Goal: Complete application form: Complete application form

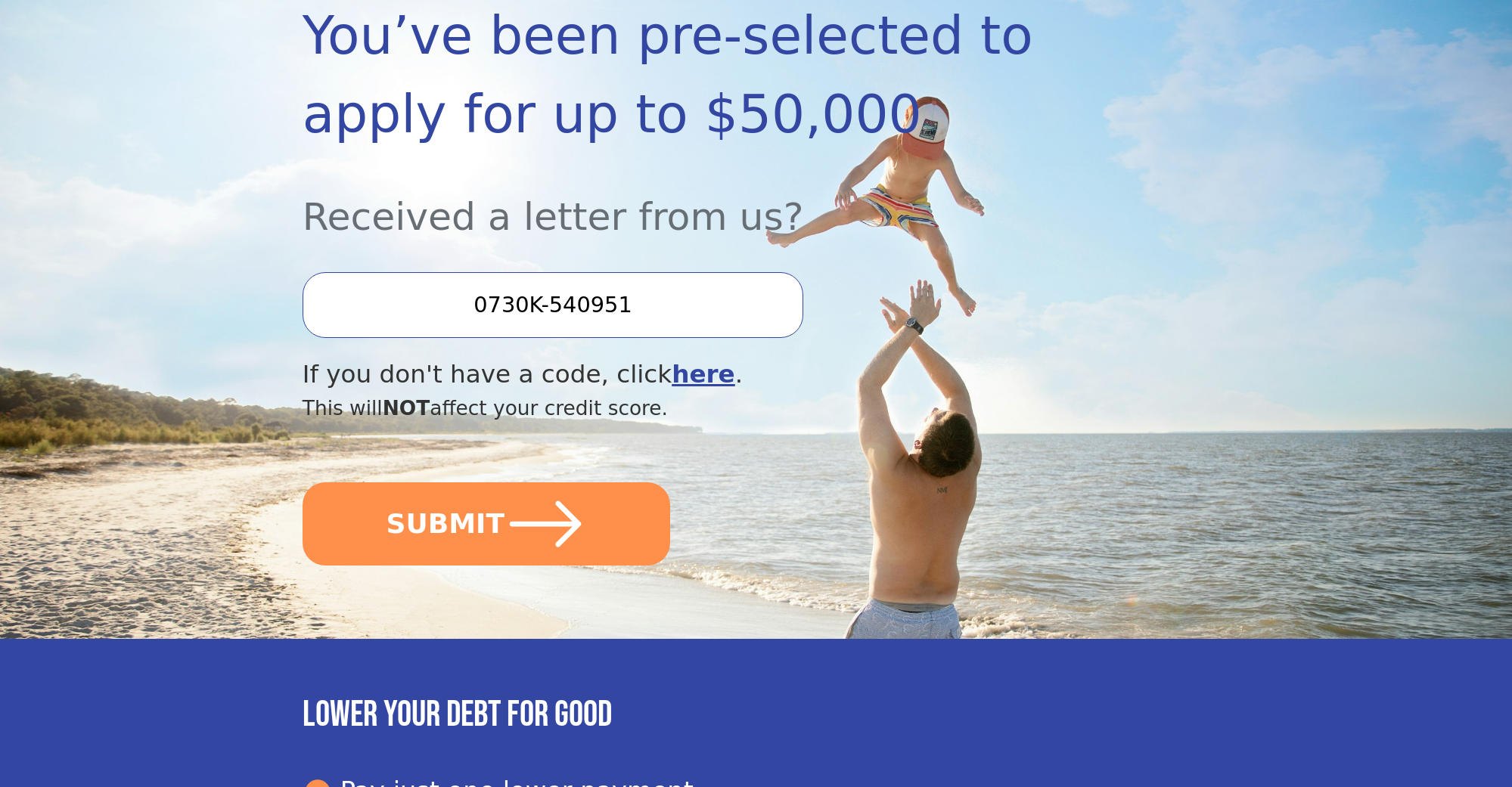
scroll to position [278, 0]
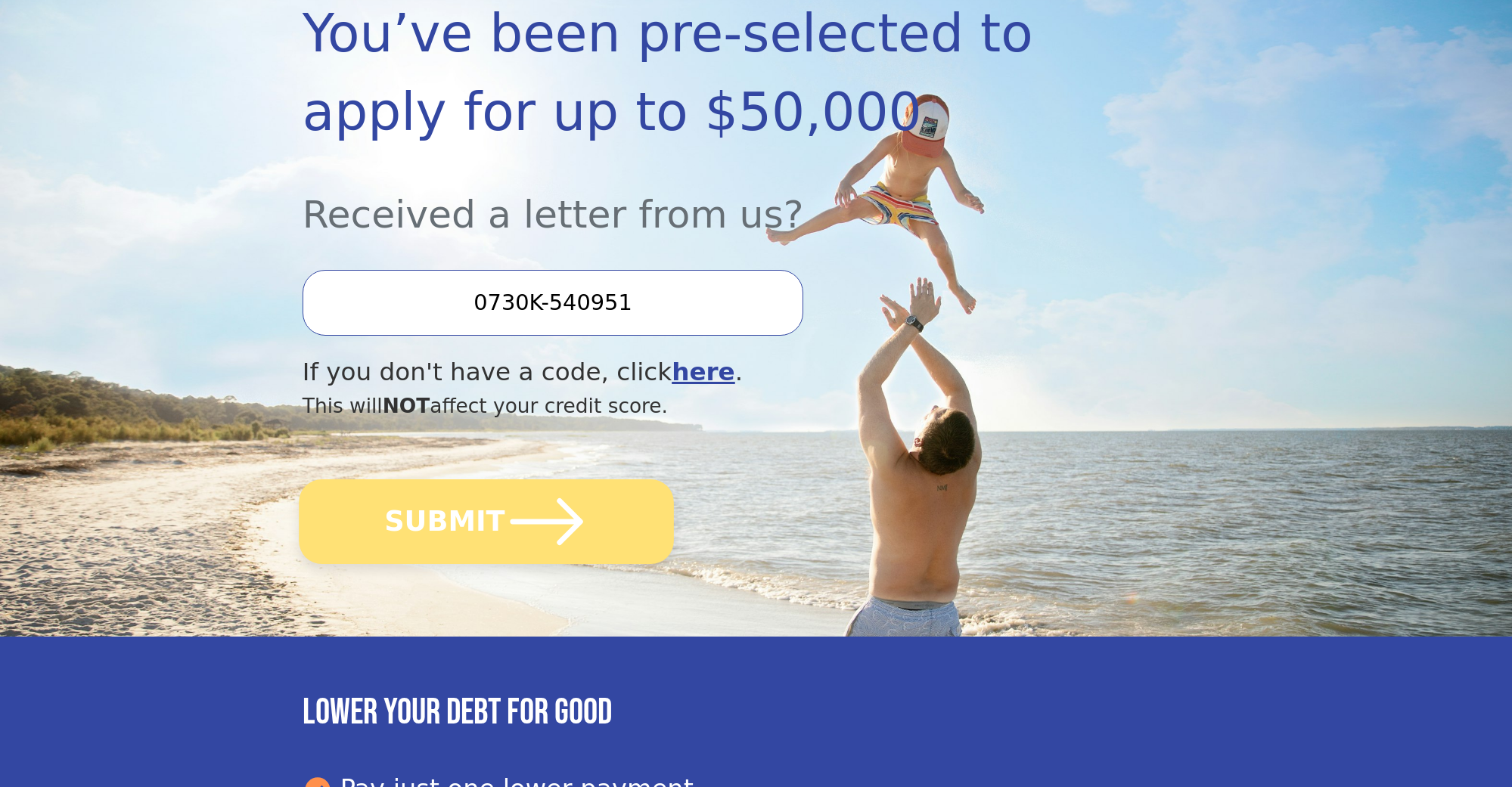
click at [435, 509] on button "SUBMIT" at bounding box center [486, 522] width 375 height 85
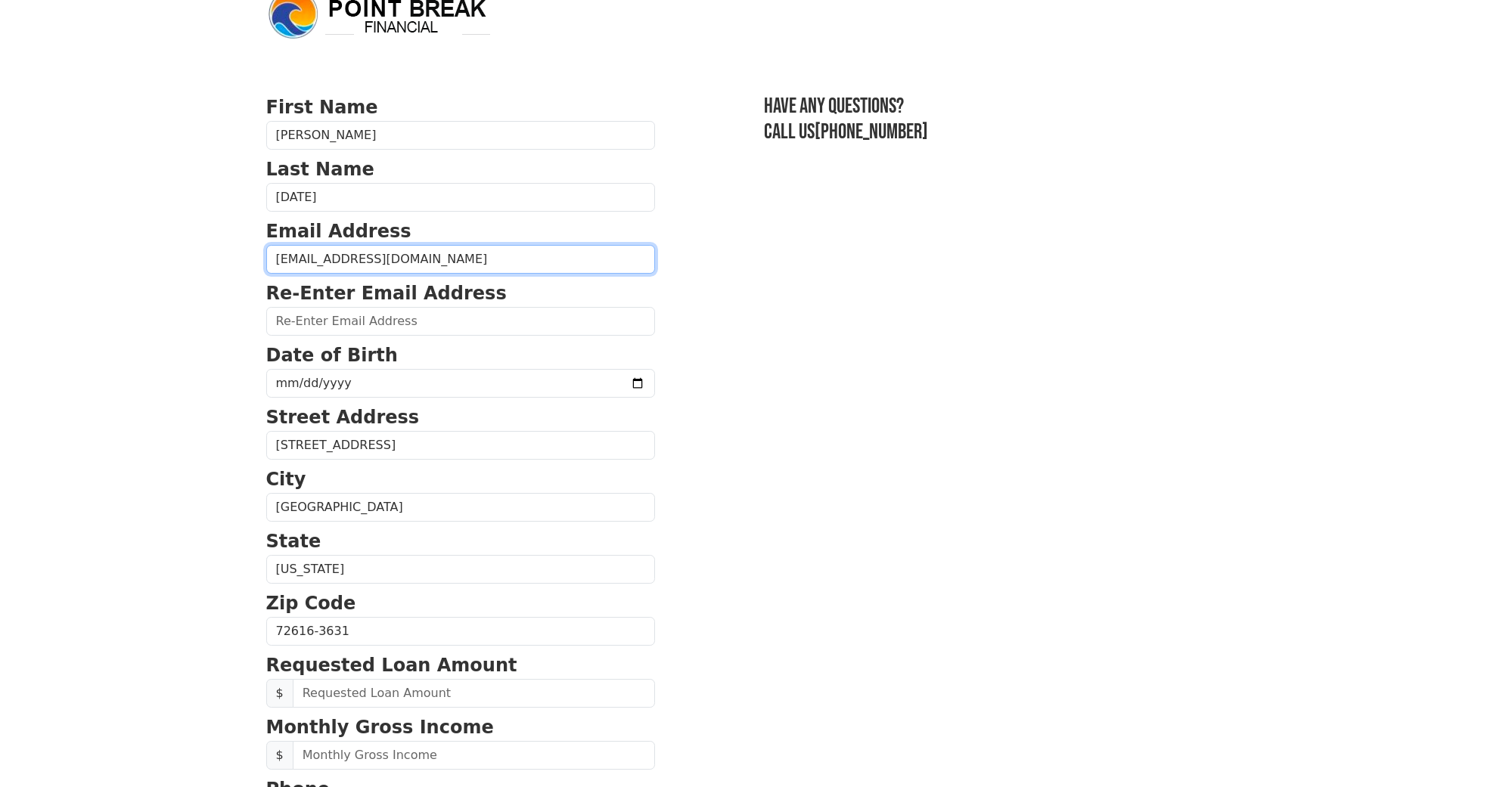
scroll to position [30, 0]
type input "eastermaryann9@gmail.com"
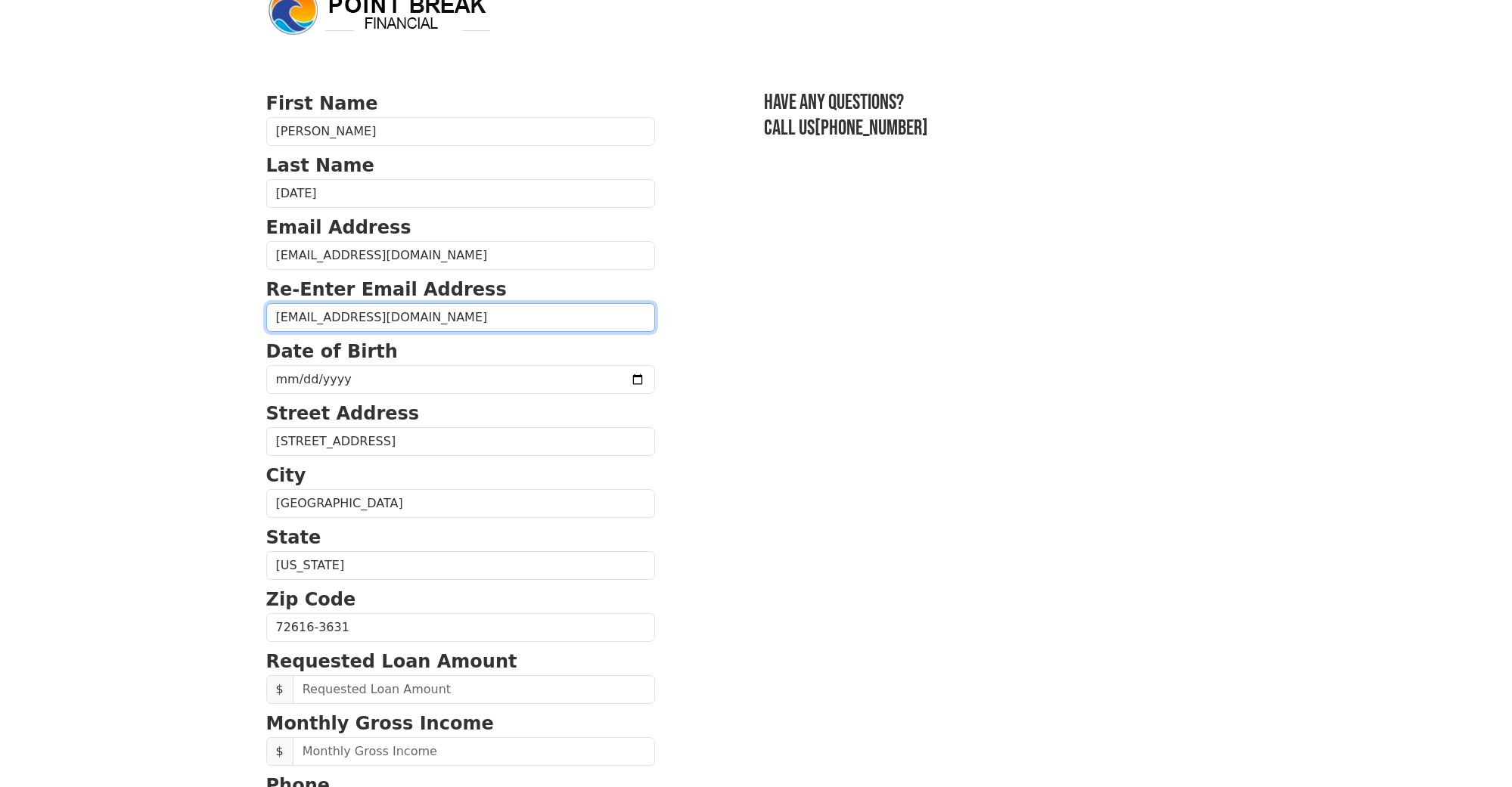
scroll to position [34, 0]
type input "eastermaryann9@gmail.com"
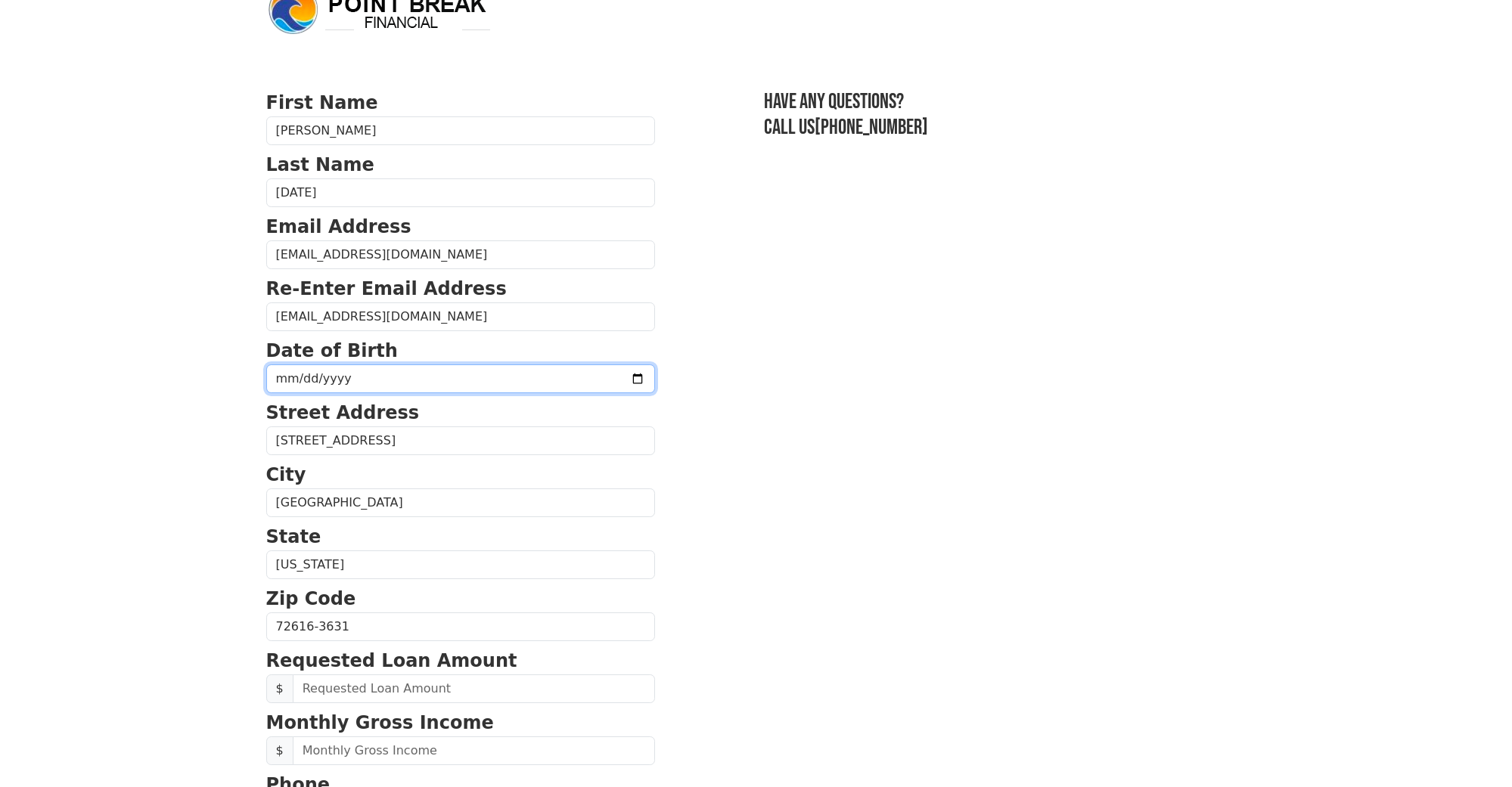
click at [406, 371] on input "date" at bounding box center [460, 379] width 389 height 29
click at [304, 374] on input "date" at bounding box center [460, 379] width 389 height 29
click at [319, 373] on input "date" at bounding box center [460, 379] width 389 height 29
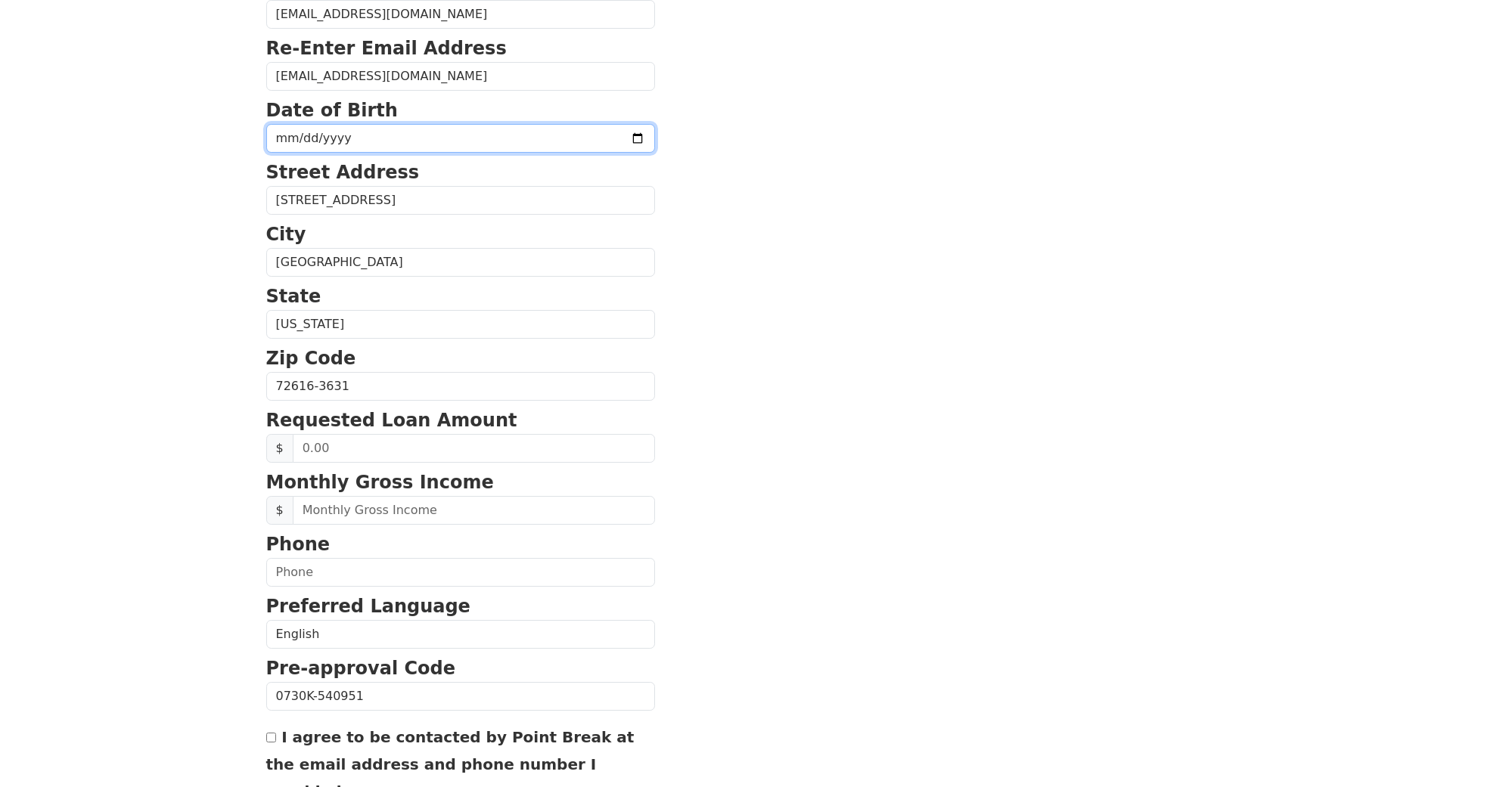
scroll to position [270, 1]
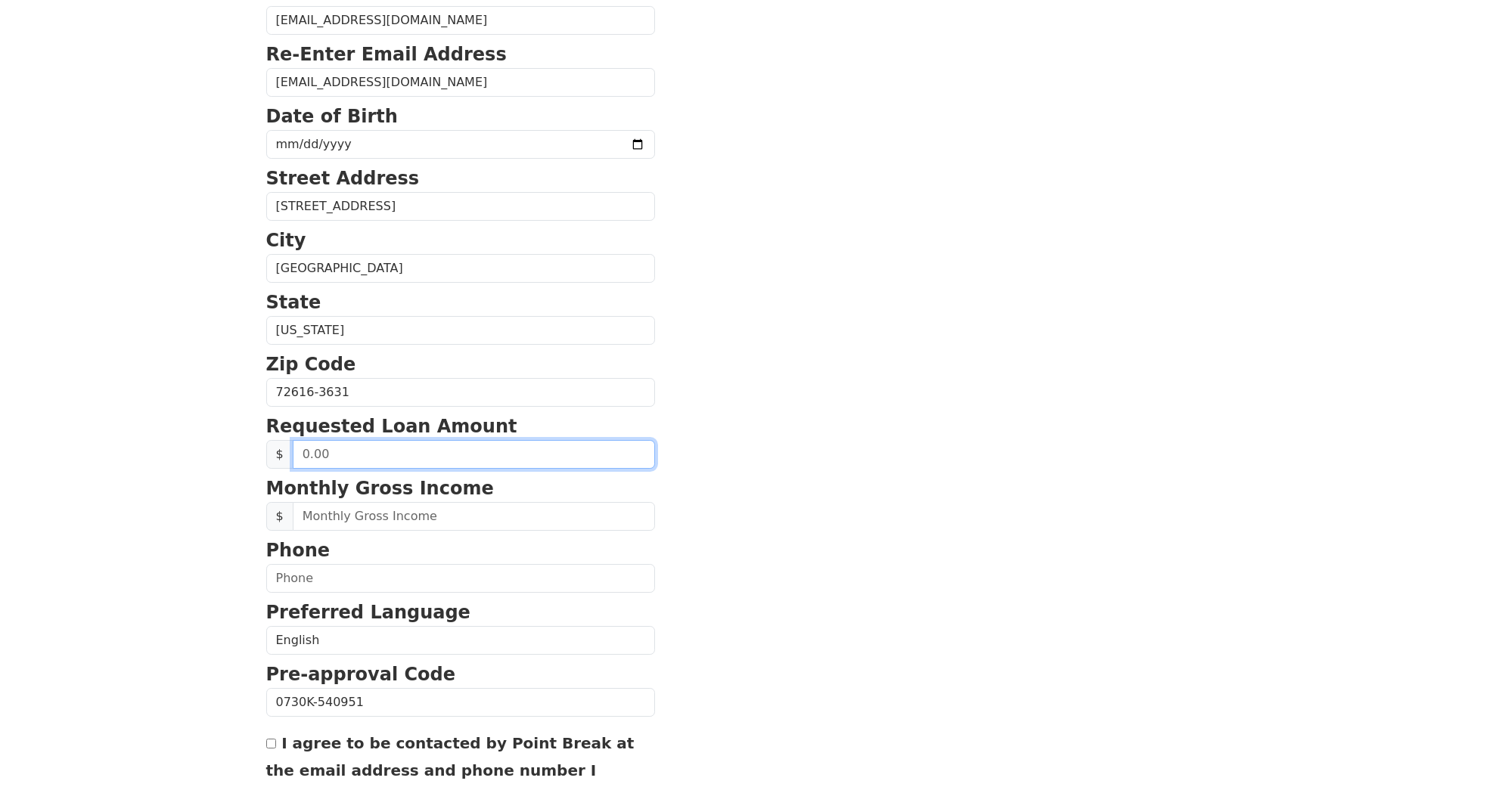
click at [438, 448] on input "text" at bounding box center [474, 455] width 362 height 29
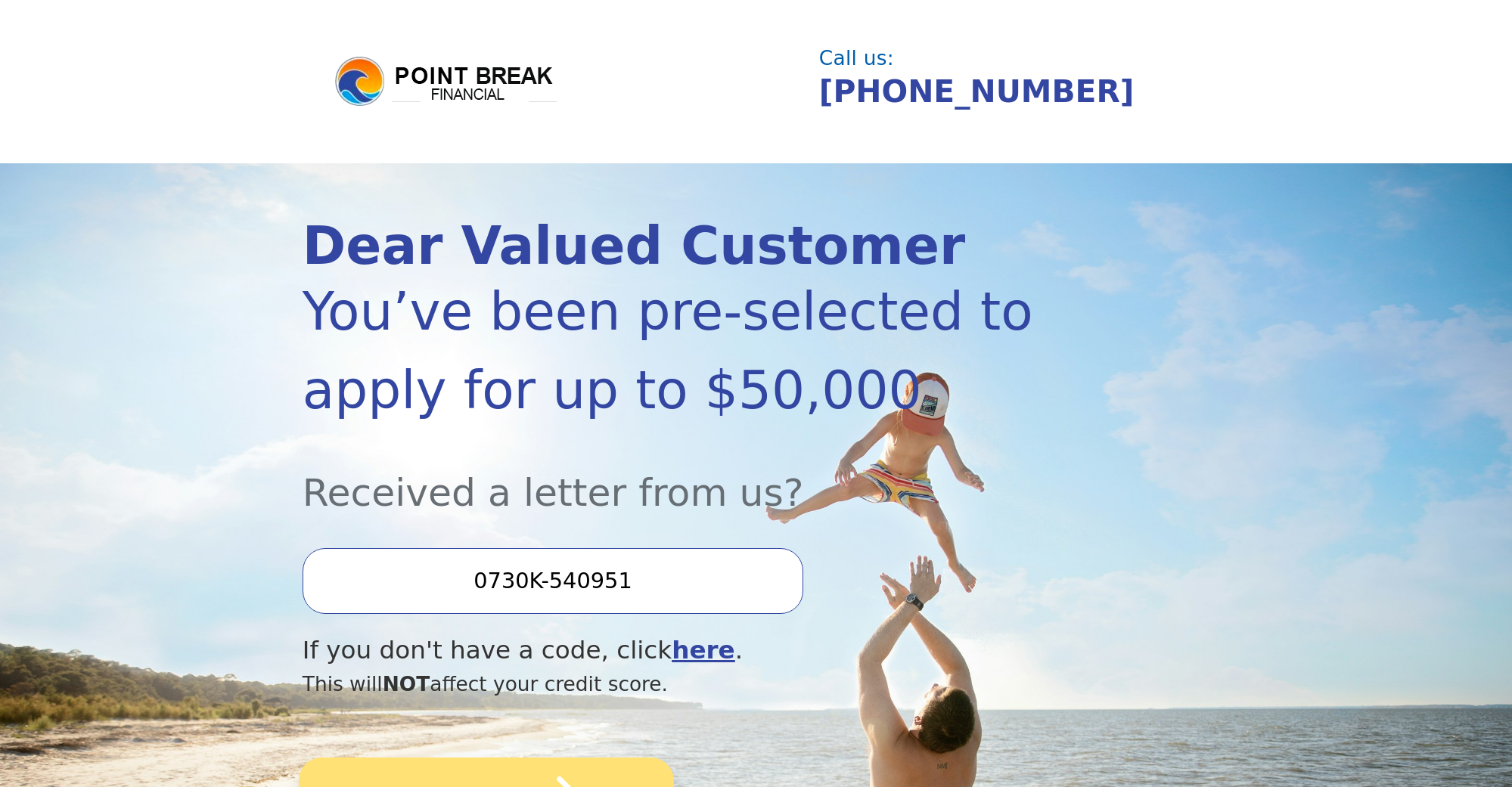
click at [465, 775] on button "SUBMIT" at bounding box center [486, 800] width 375 height 85
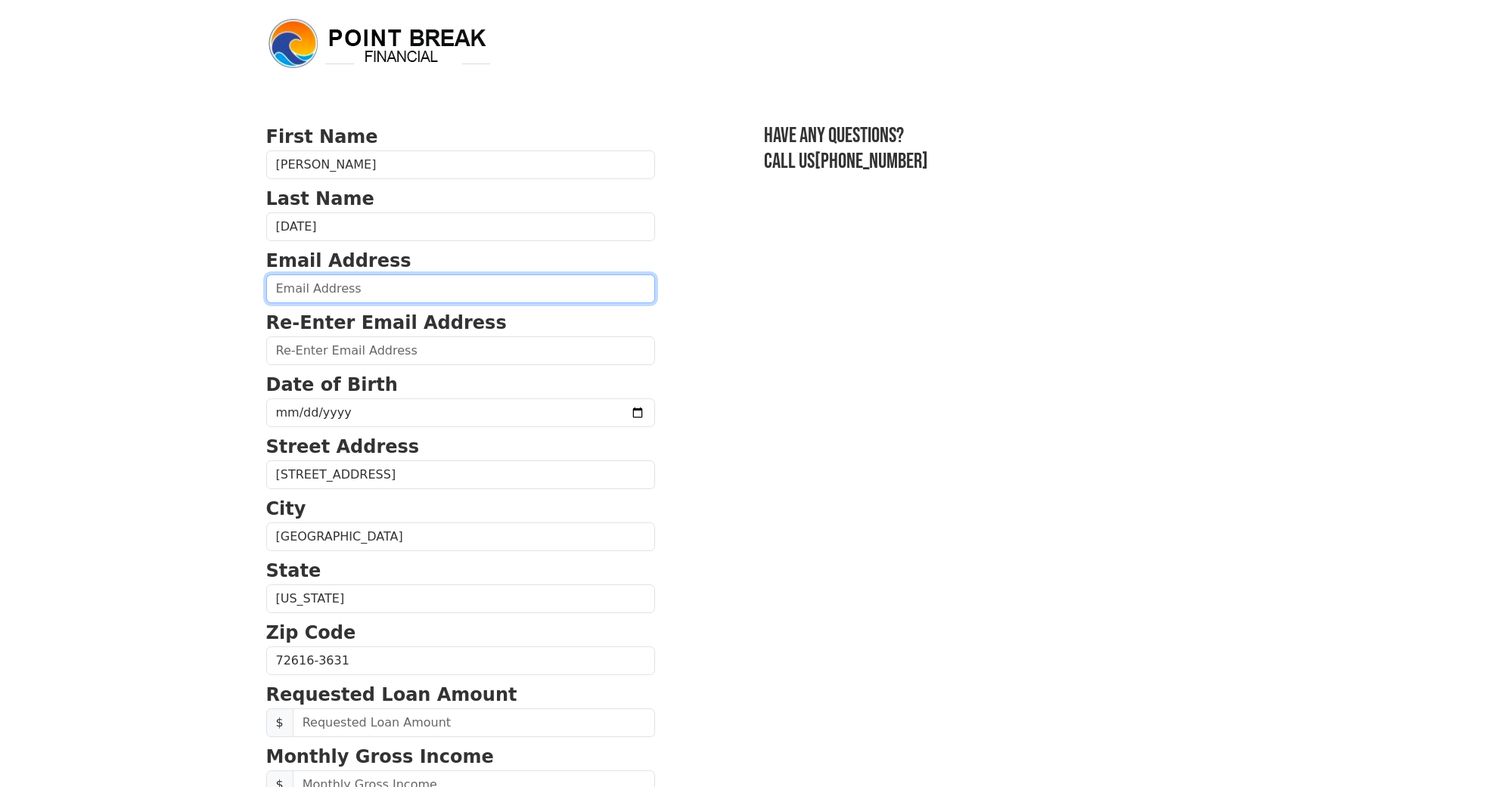
drag, startPoint x: 313, startPoint y: 291, endPoint x: 311, endPoint y: 250, distance: 41.0
type input "[EMAIL_ADDRESS][DOMAIN_NAME]"
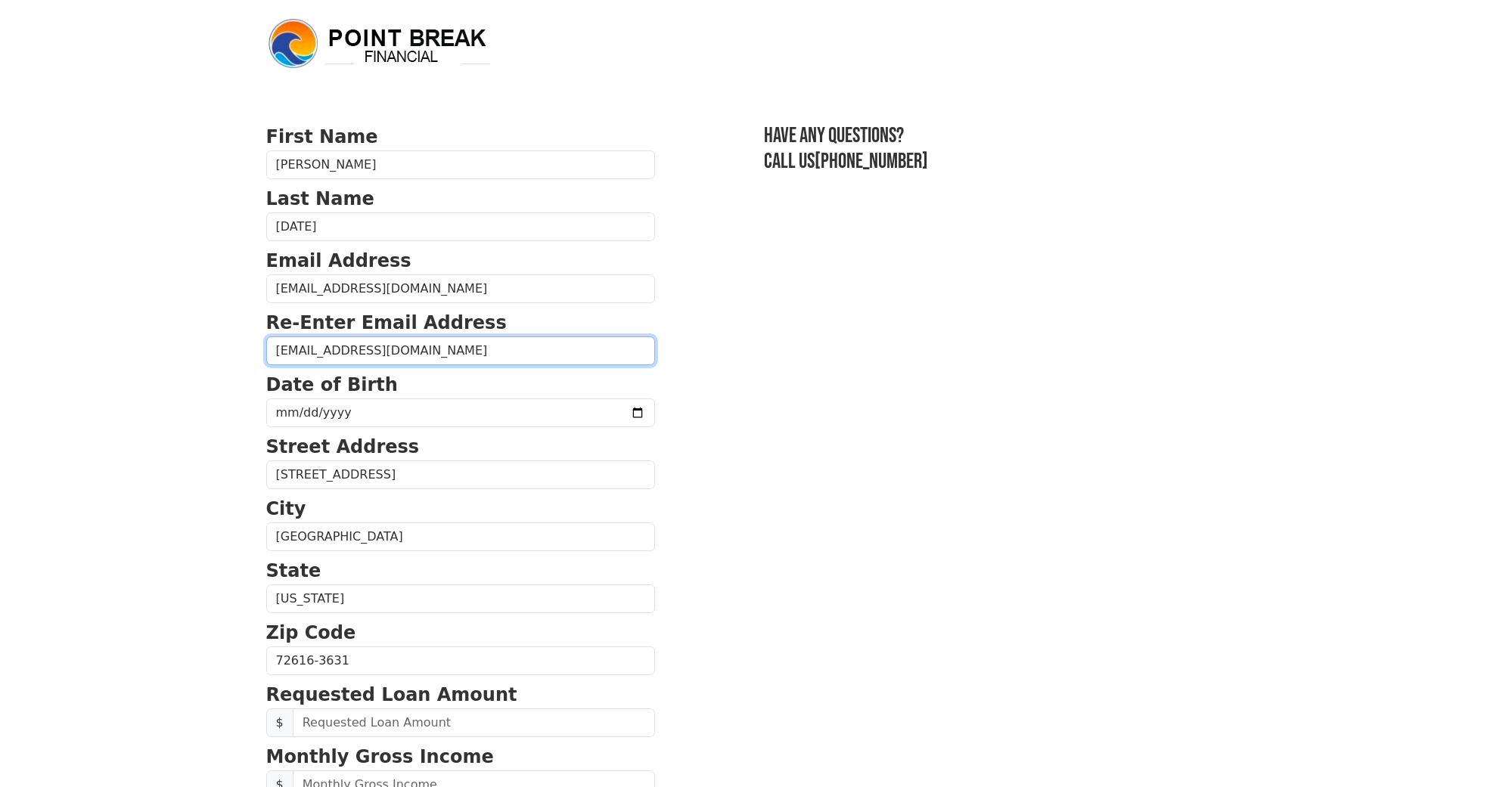
type input "[EMAIL_ADDRESS][DOMAIN_NAME]"
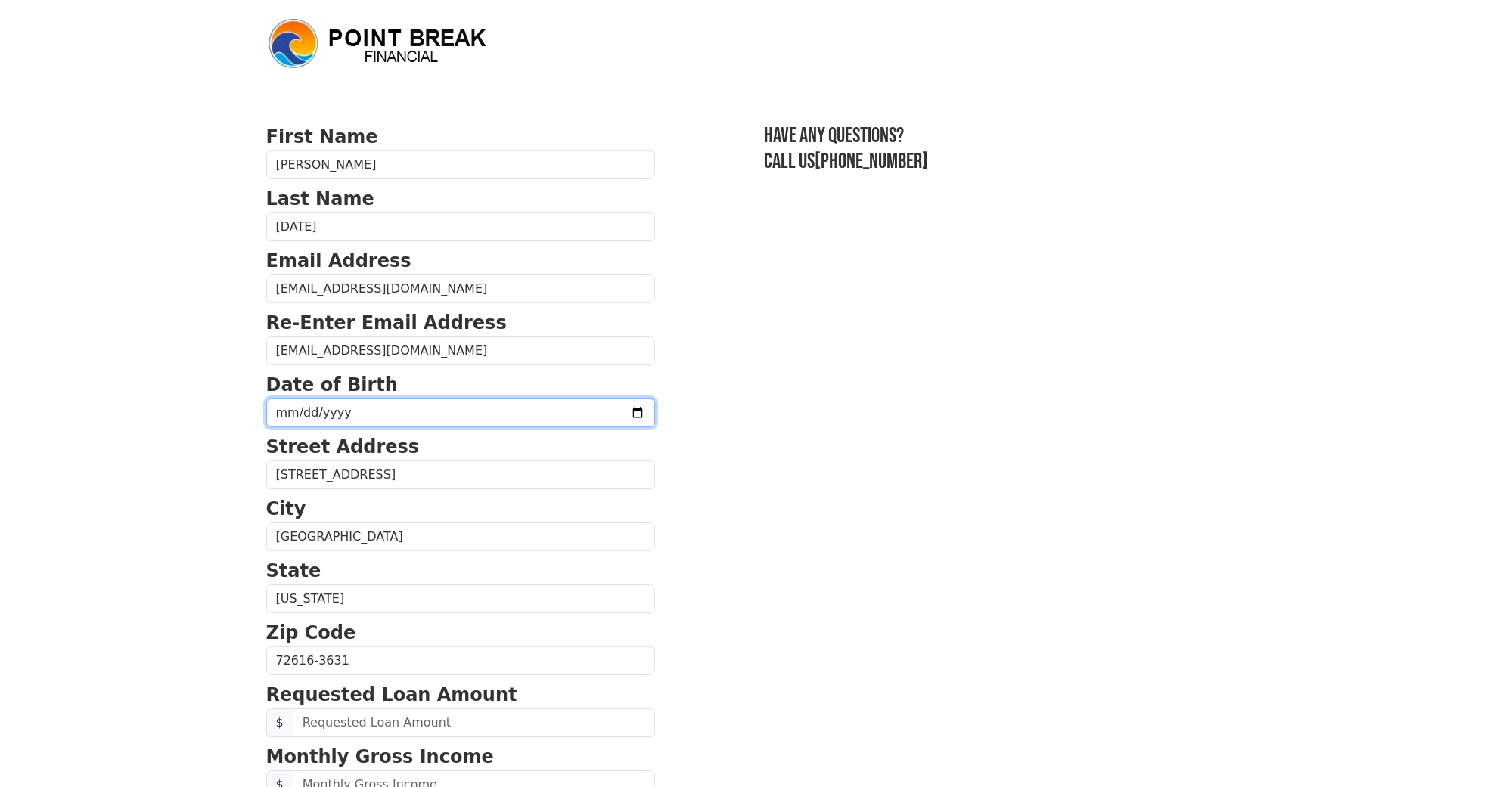
click at [298, 411] on input "date" at bounding box center [460, 413] width 389 height 29
click at [321, 410] on input "date" at bounding box center [460, 413] width 389 height 29
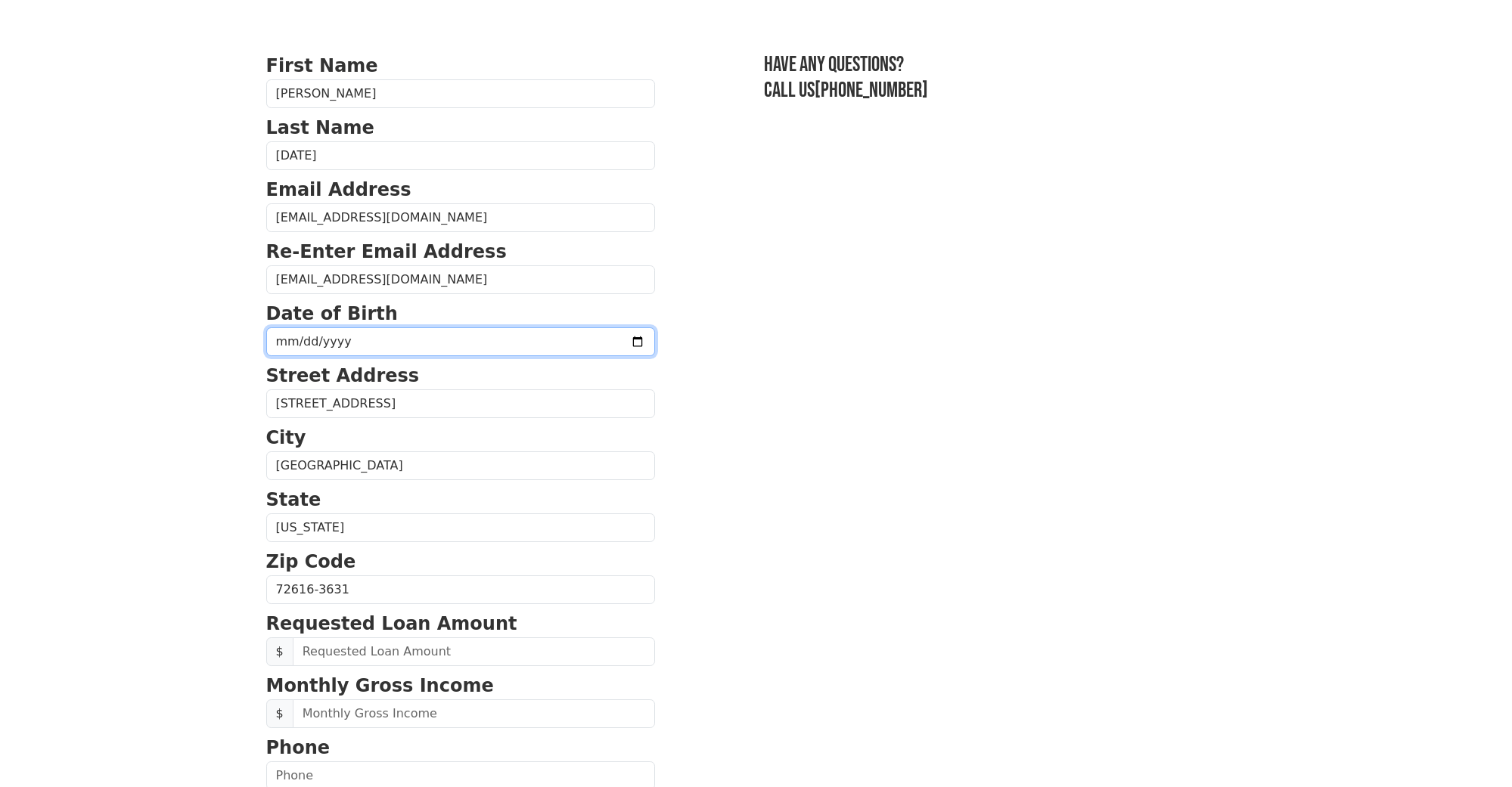
scroll to position [72, 0]
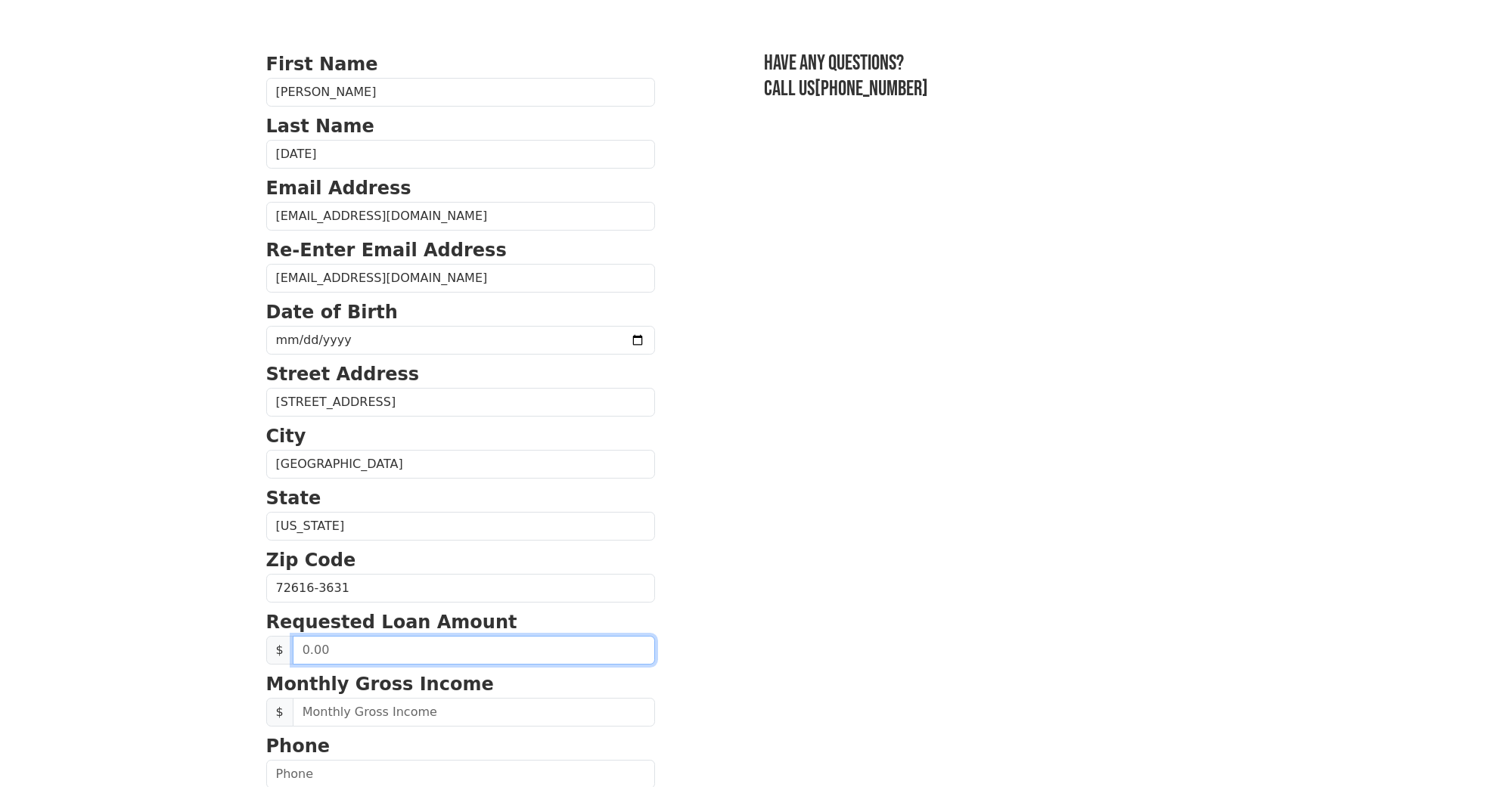
click at [420, 651] on input "text" at bounding box center [474, 650] width 362 height 29
type input "20,000.00"
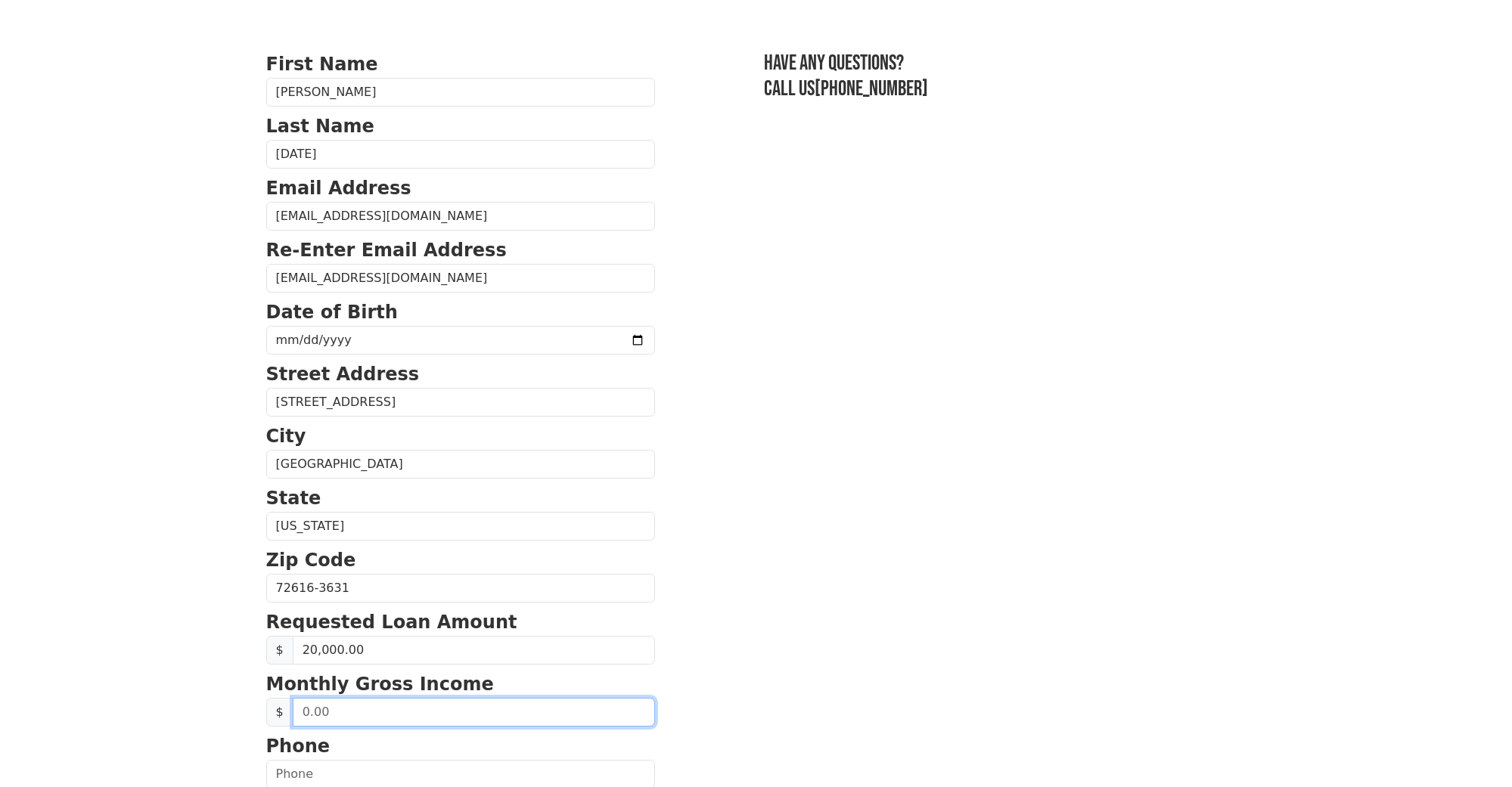
drag, startPoint x: 370, startPoint y: 713, endPoint x: 387, endPoint y: 706, distance: 18.4
click at [371, 712] on input "text" at bounding box center [474, 712] width 362 height 29
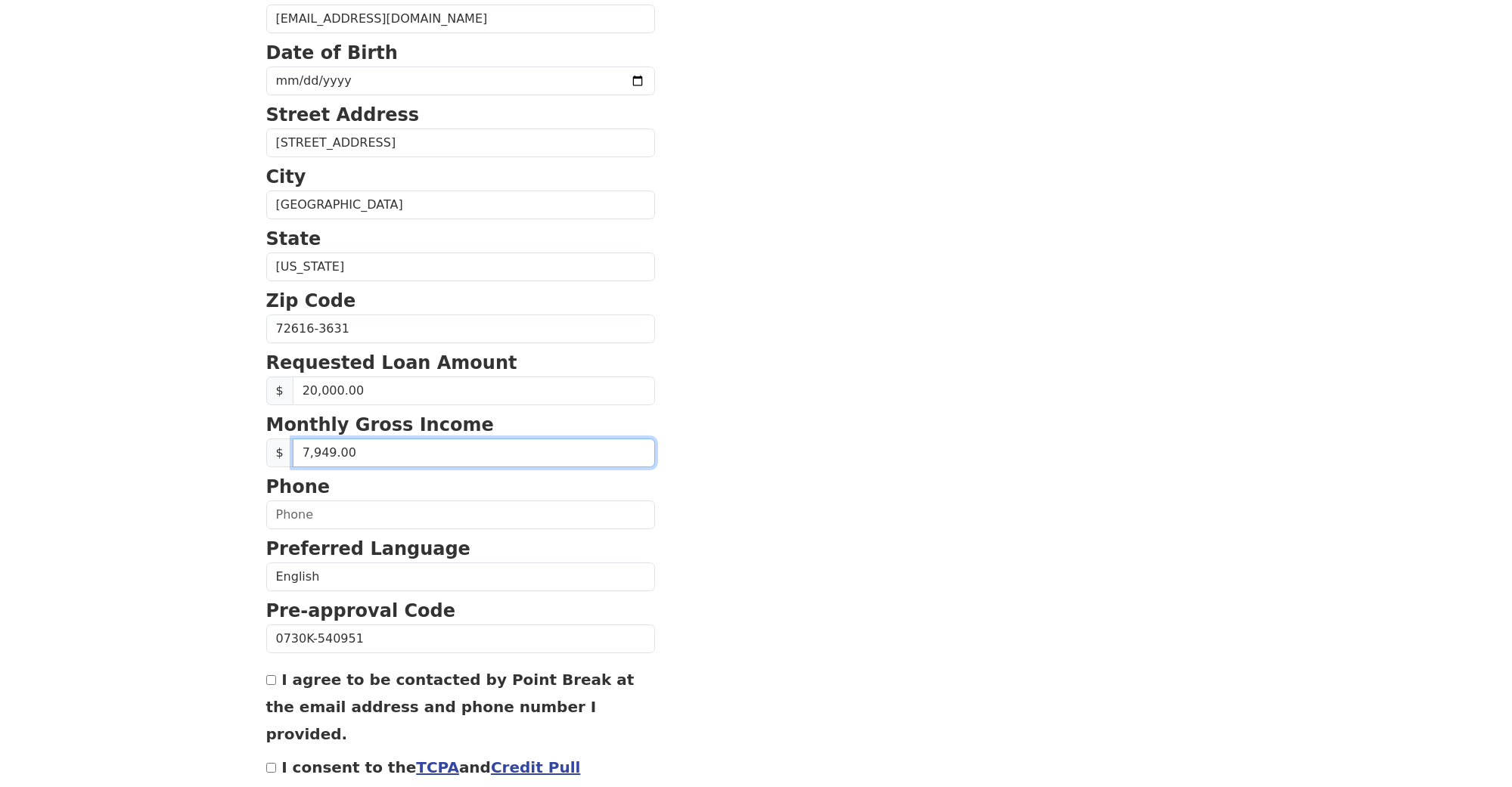
scroll to position [334, 0]
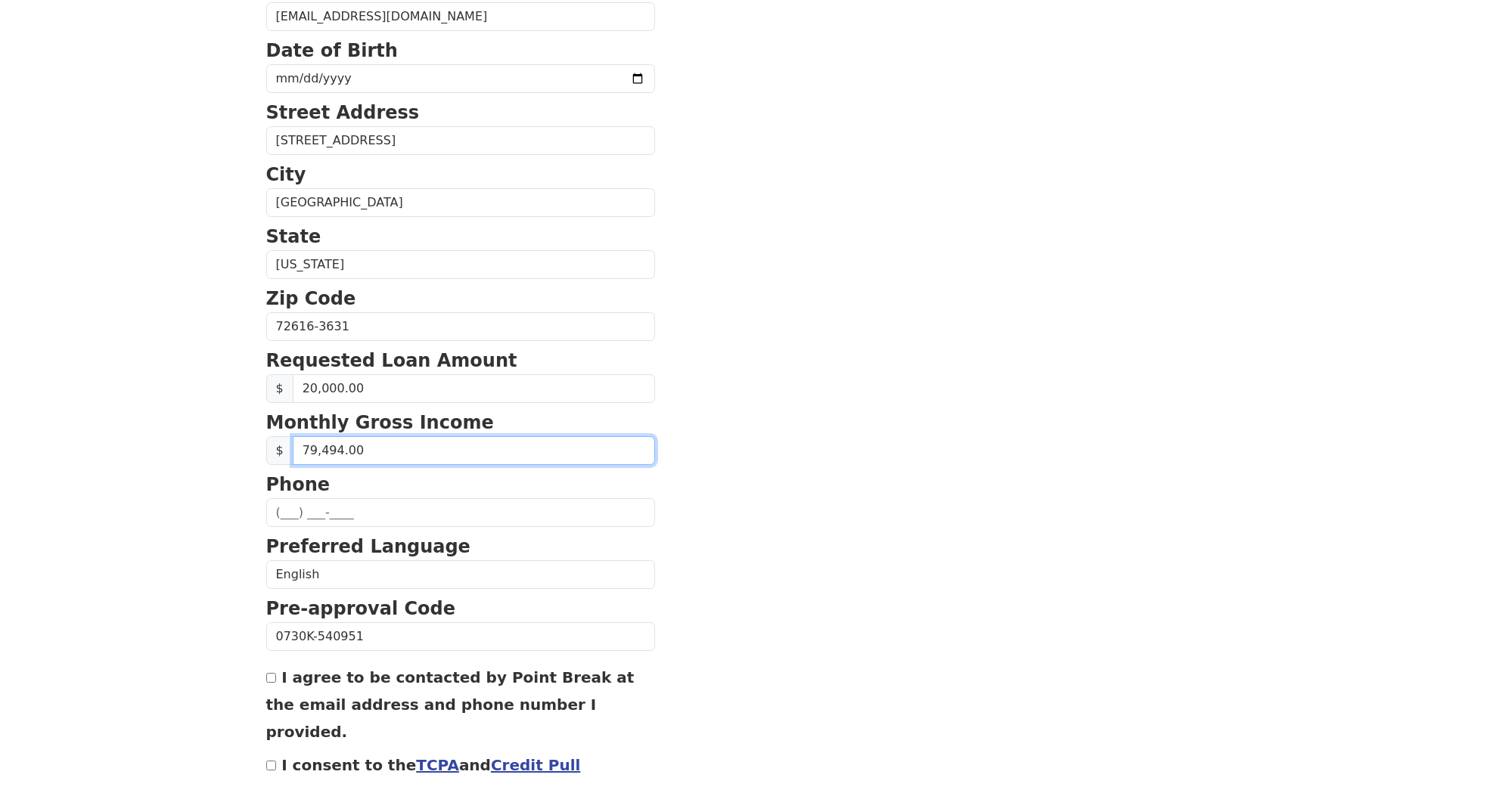
type input "7,949.00"
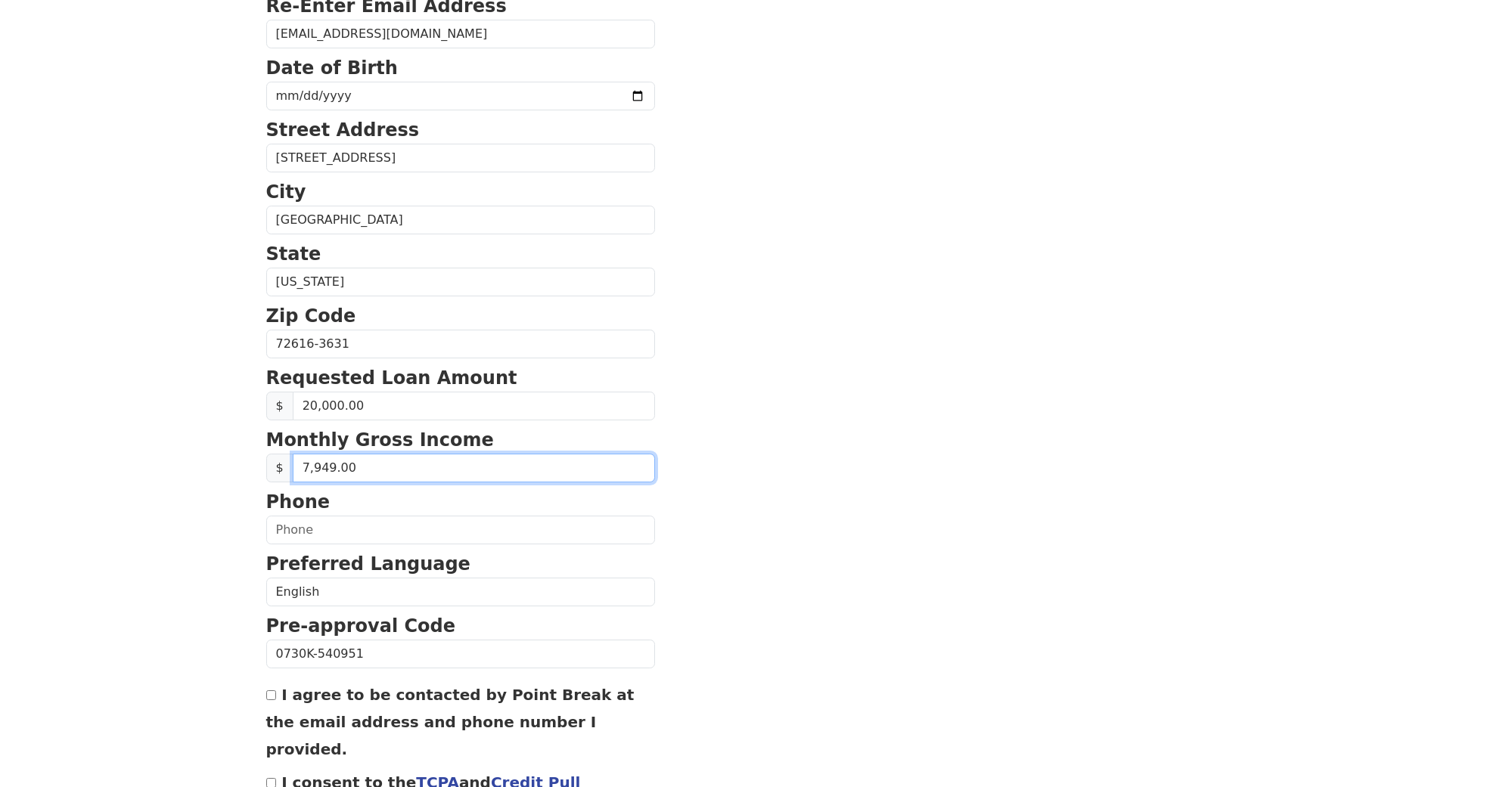
scroll to position [306, 0]
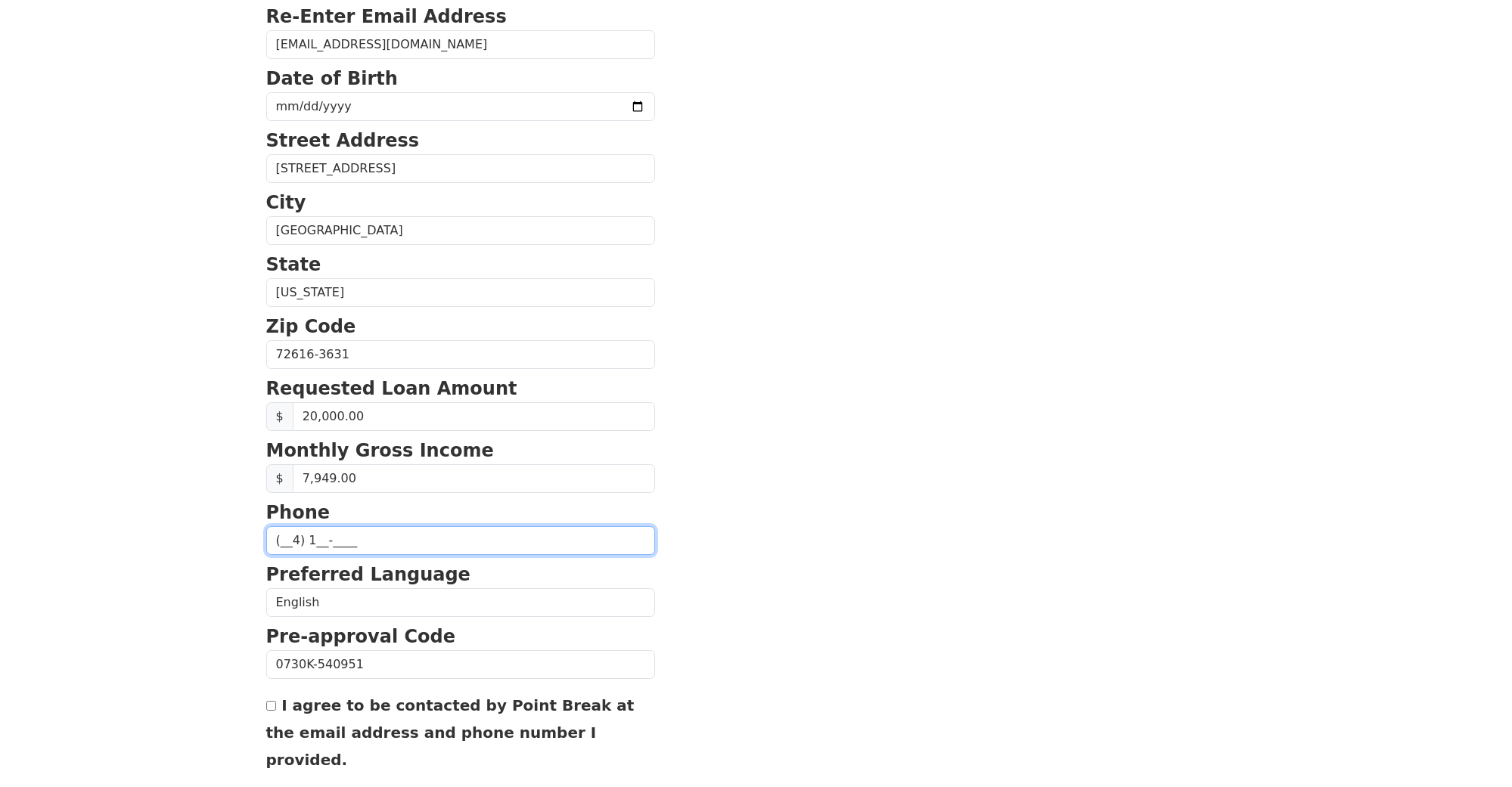
type input "(__4) ___-____"
type input "[PHONE_NUMBER]"
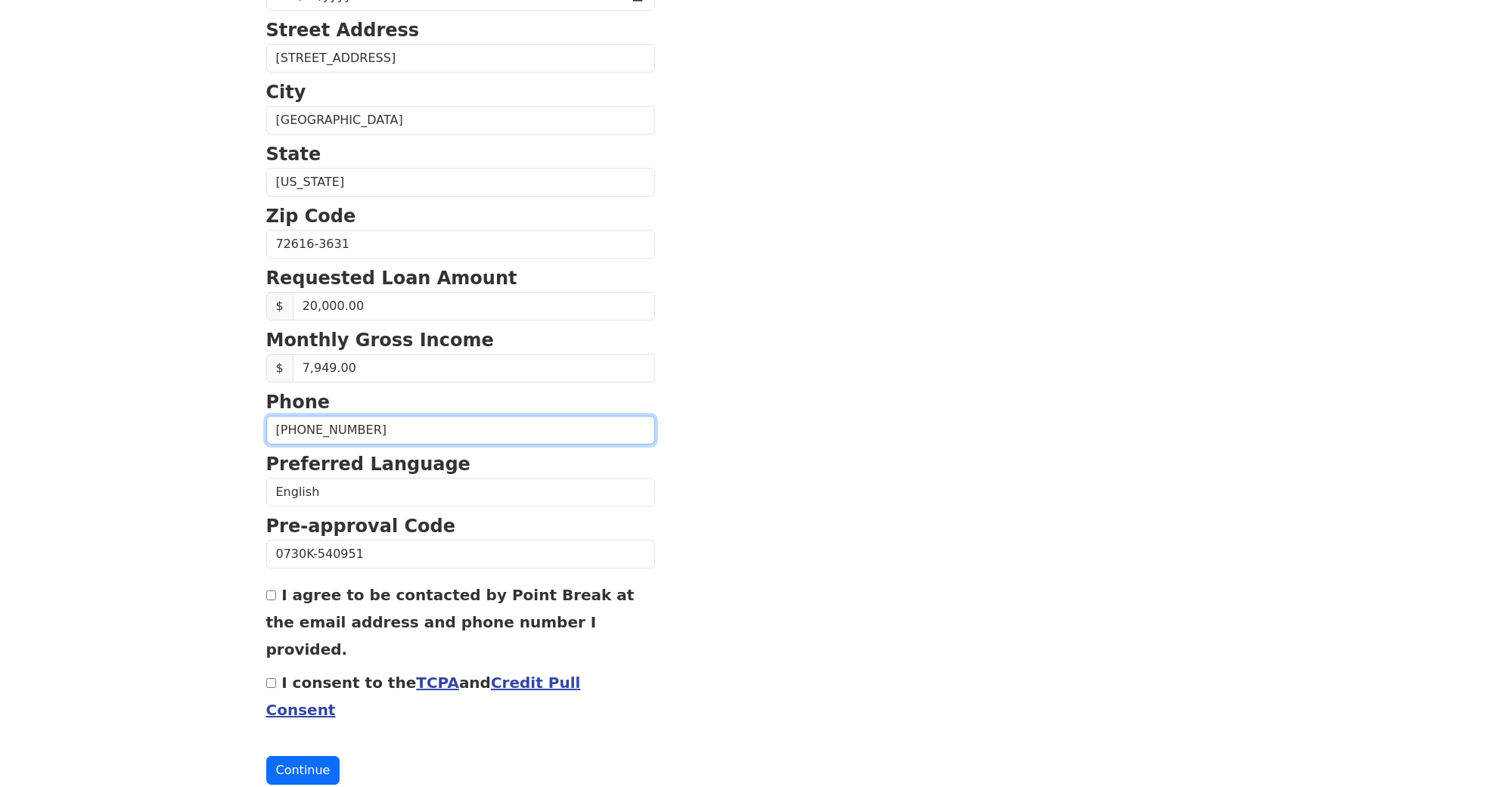
scroll to position [416, 0]
click at [273, 601] on input "I agree to be contacted by Point Break at the email address and phone number I …" at bounding box center [271, 597] width 10 height 10
checkbox input "true"
click at [272, 679] on input "I consent to the TCPA and Credit Pull Consent" at bounding box center [271, 684] width 10 height 10
checkbox input "true"
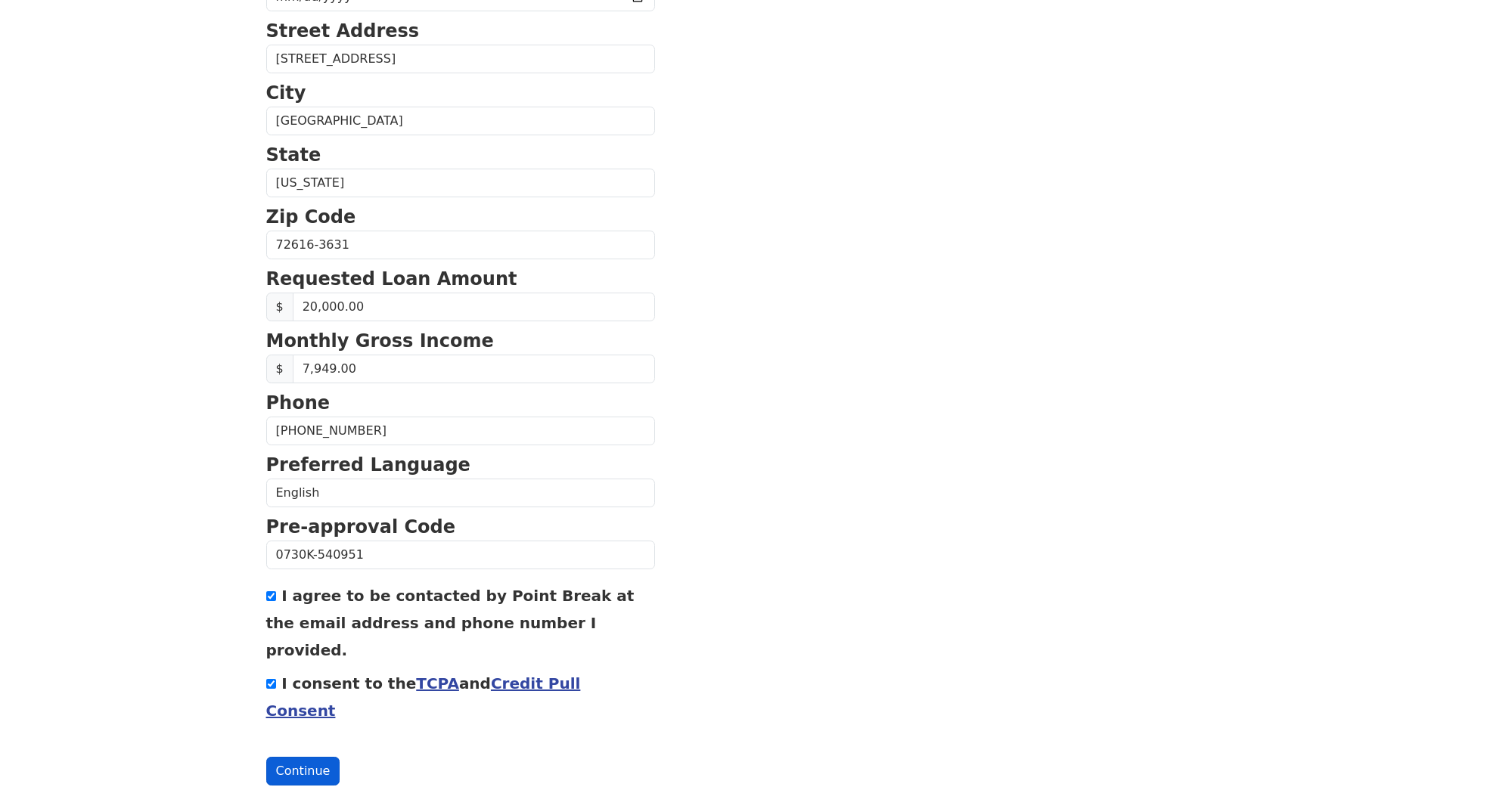
click at [303, 756] on button "Continue" at bounding box center [303, 771] width 74 height 29
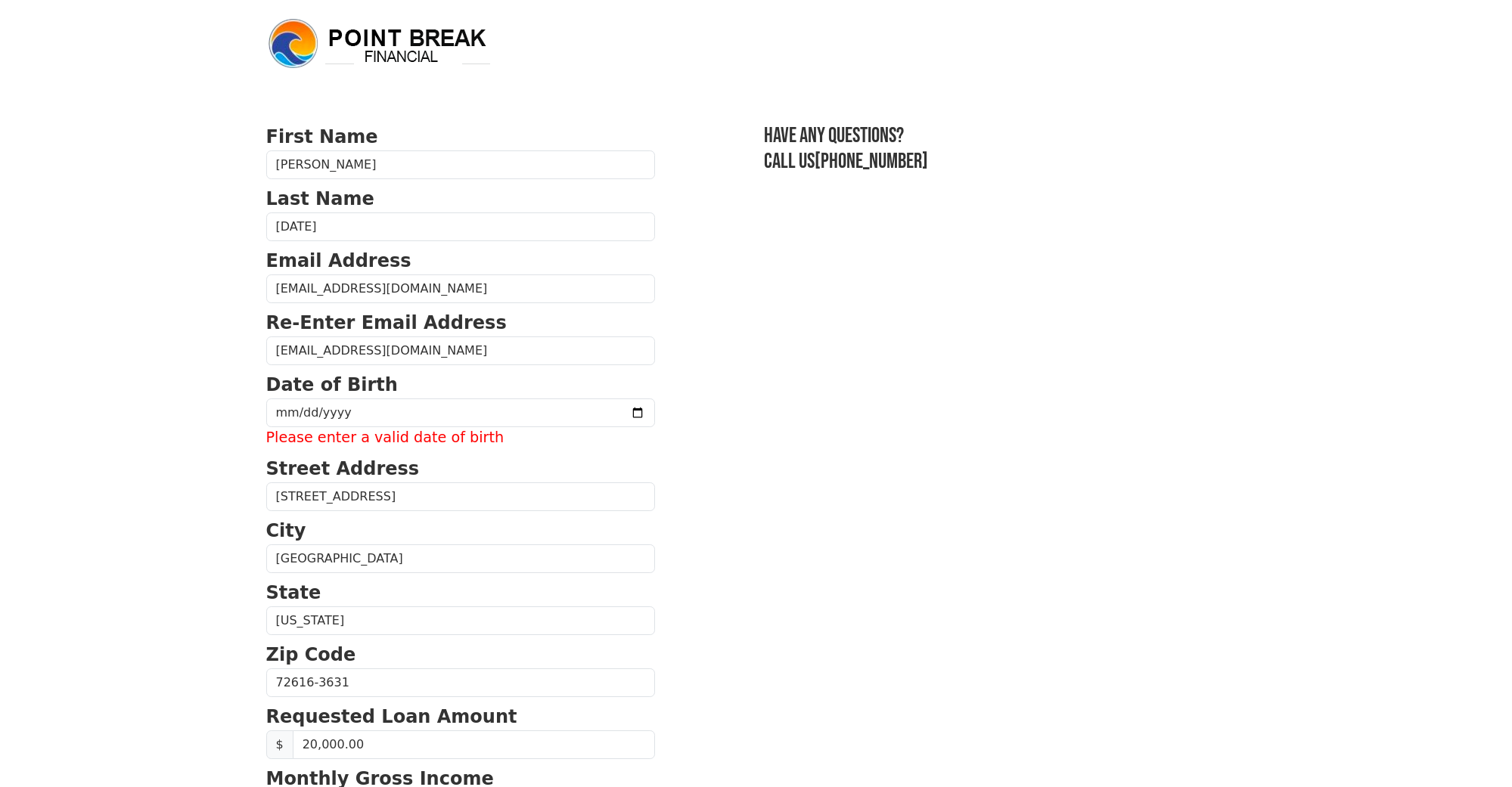
scroll to position [0, 0]
click at [288, 414] on input "date" at bounding box center [460, 413] width 389 height 29
click at [288, 413] on input "date" at bounding box center [460, 413] width 389 height 29
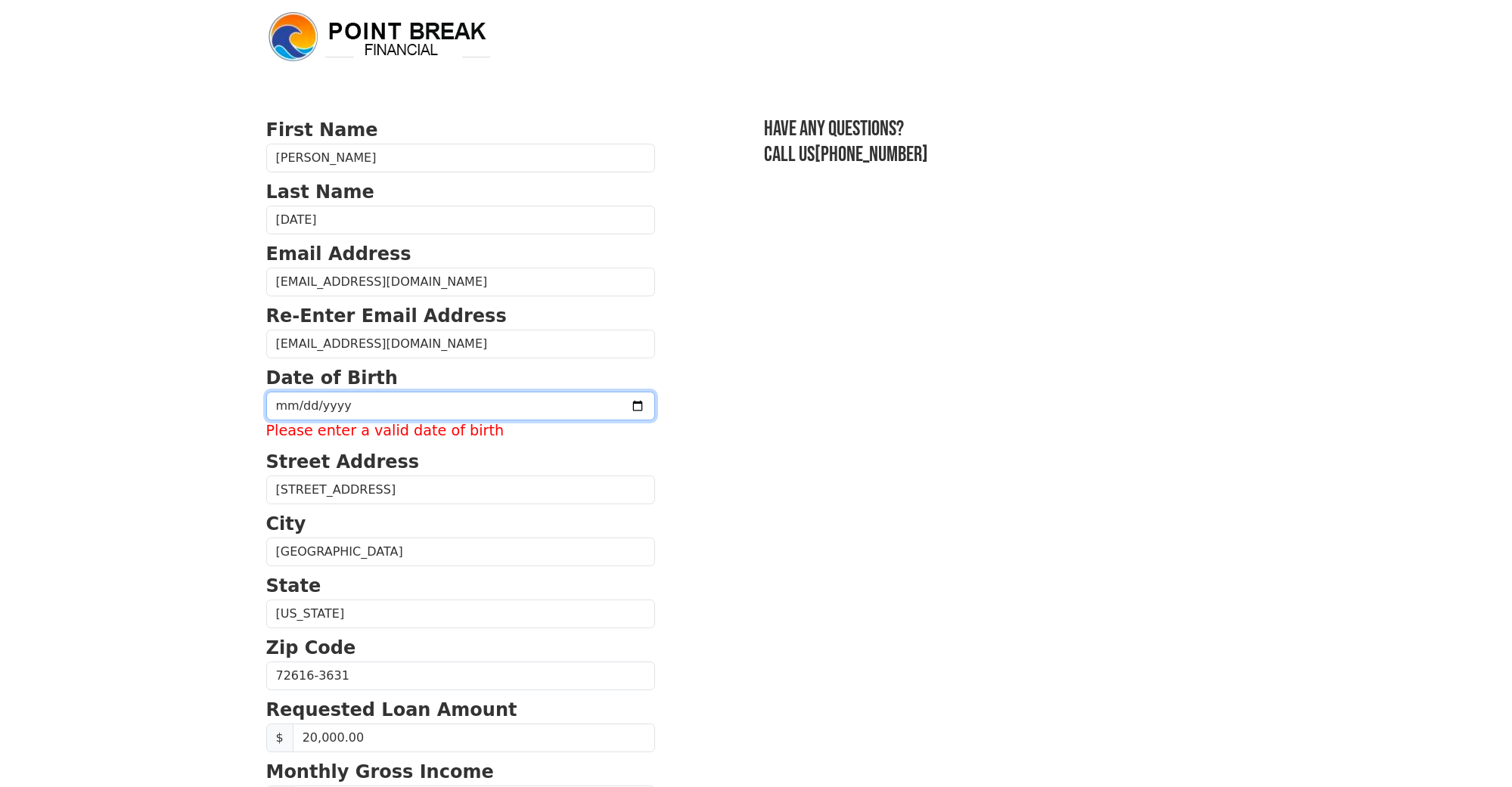
scroll to position [6, 1]
click at [289, 412] on input "date" at bounding box center [460, 407] width 389 height 29
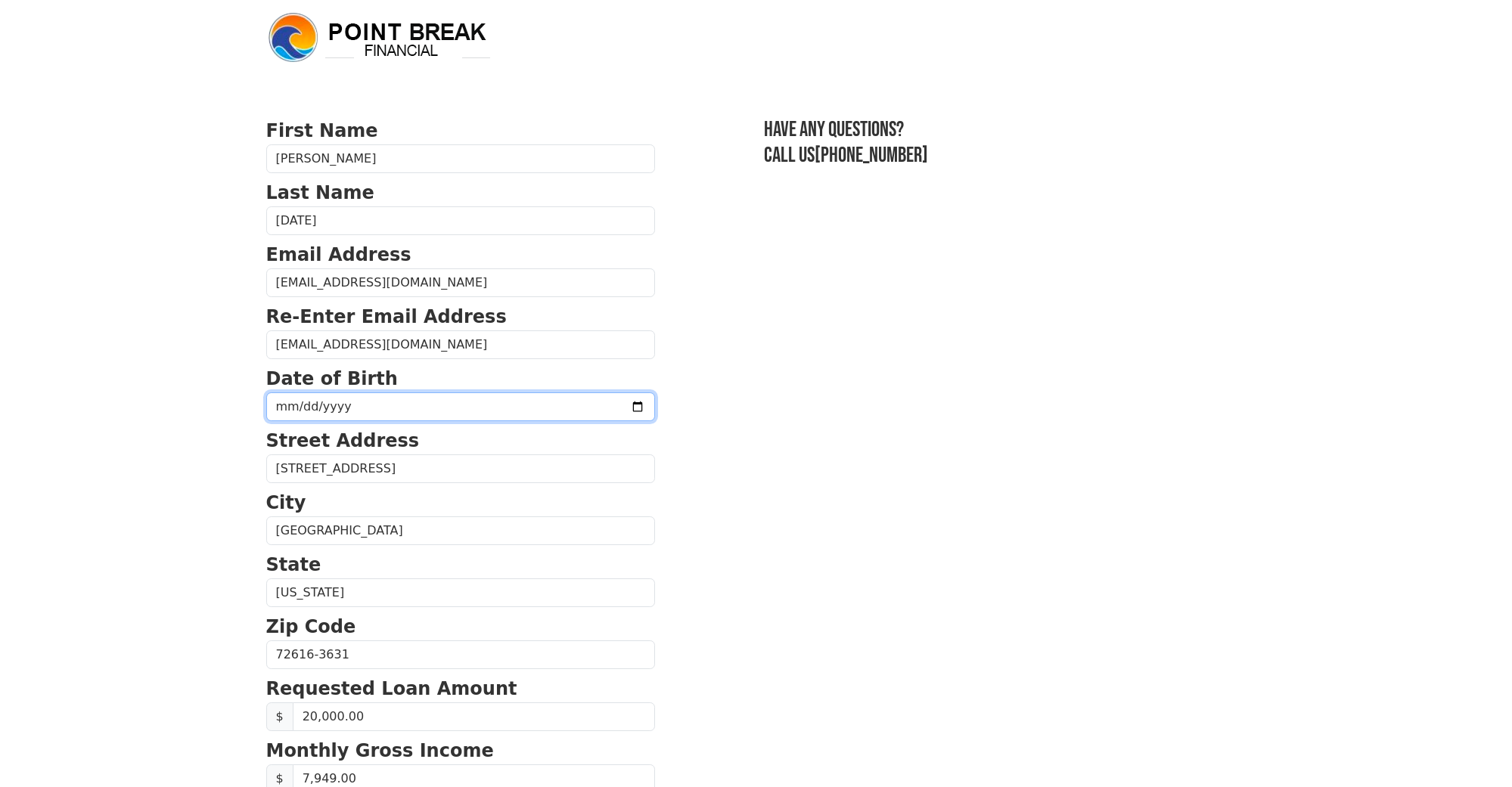
type input "[DATE]"
click at [465, 412] on input "[DATE]" at bounding box center [460, 407] width 389 height 29
click at [304, 407] on input "[DATE]" at bounding box center [460, 407] width 389 height 29
click at [335, 407] on input "[DATE]" at bounding box center [460, 407] width 389 height 29
click at [358, 407] on input "[DATE]" at bounding box center [460, 407] width 389 height 29
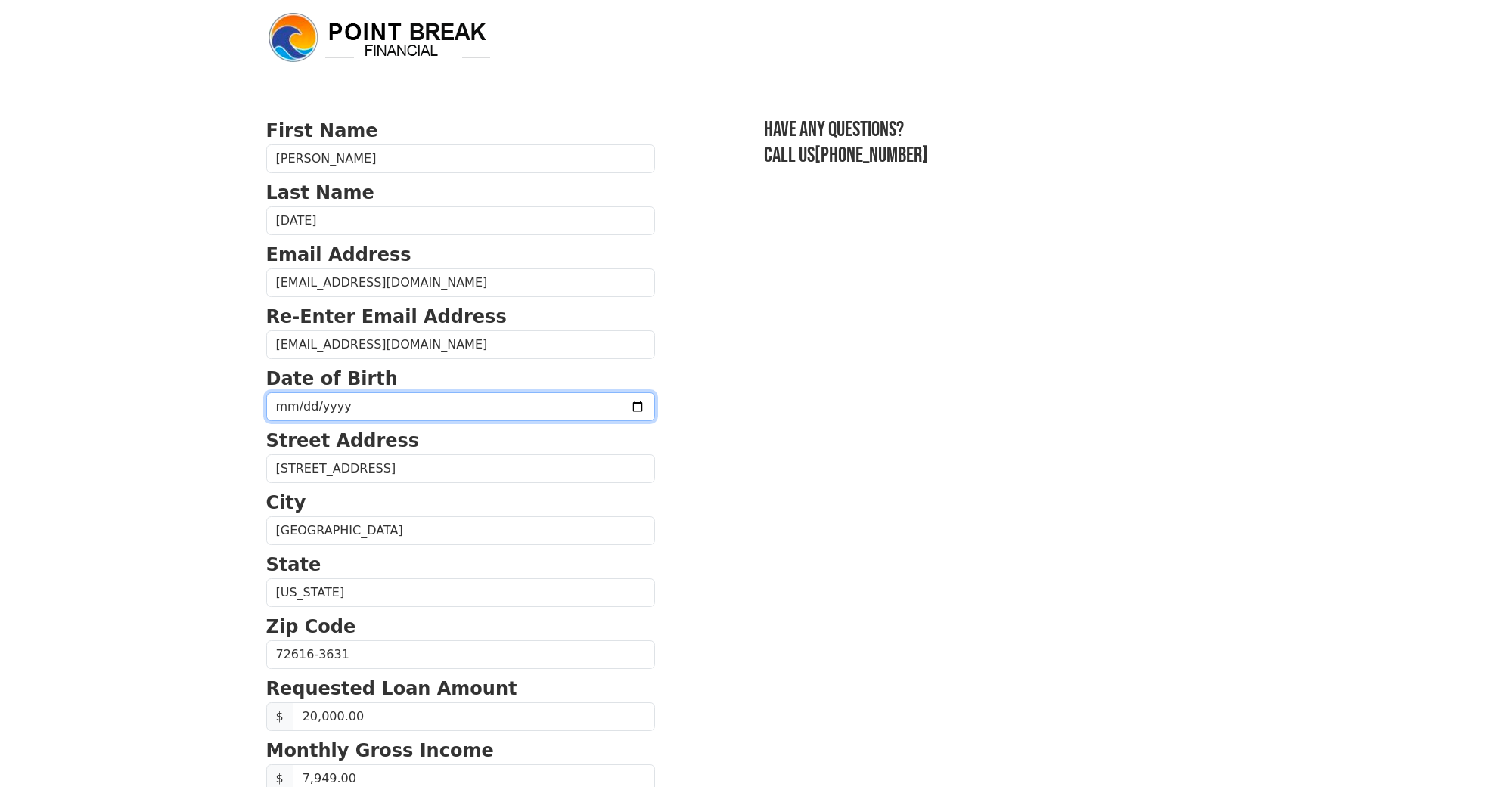
click at [358, 407] on input "[DATE]" at bounding box center [460, 407] width 389 height 29
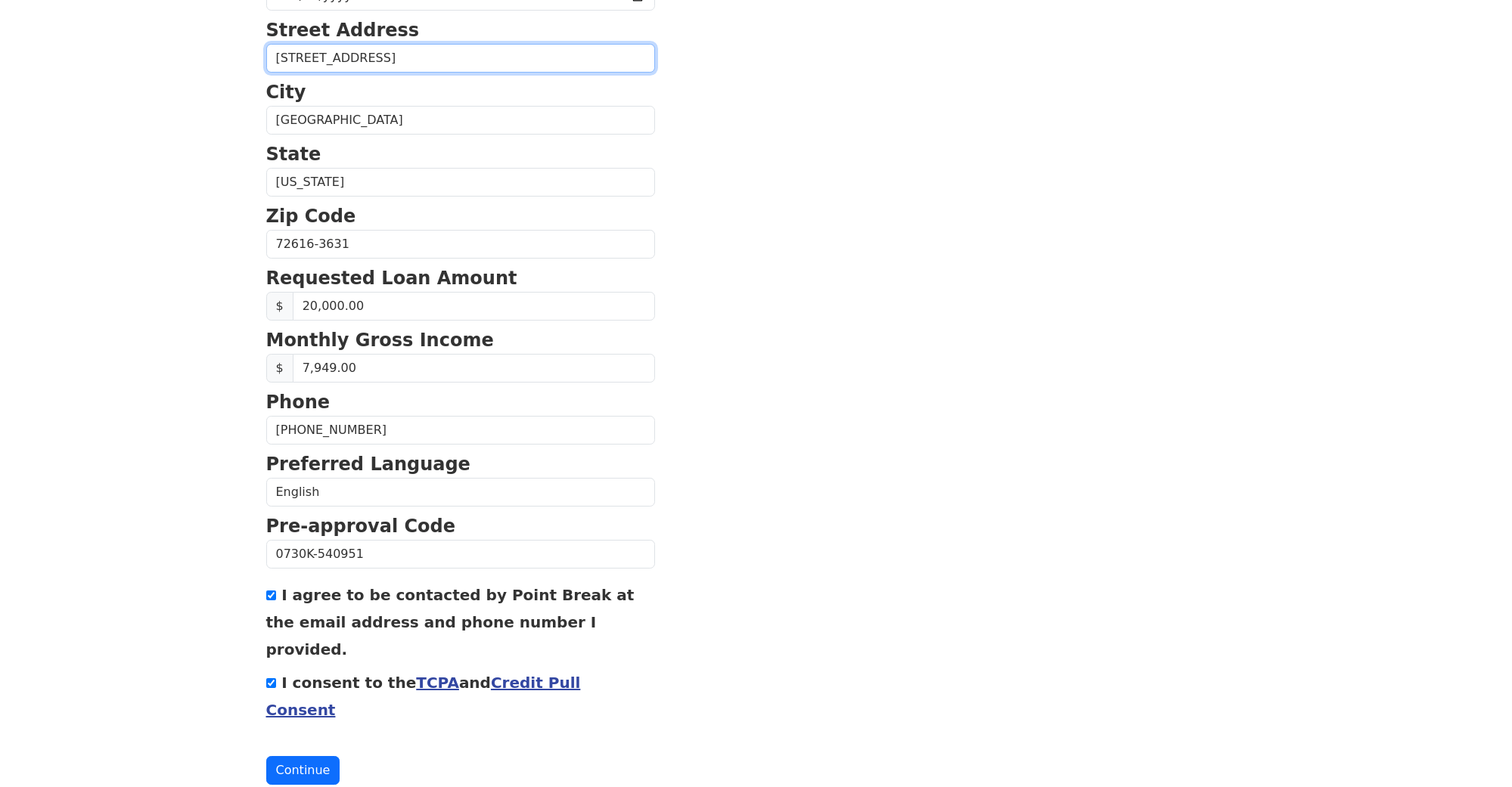
scroll to position [416, 0]
click at [291, 756] on button "Continue" at bounding box center [303, 771] width 74 height 29
